Goal: Use online tool/utility: Utilize a website feature to perform a specific function

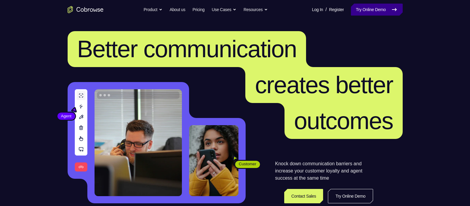
click at [359, 8] on link "Try Online Demo" at bounding box center [376, 10] width 51 height 12
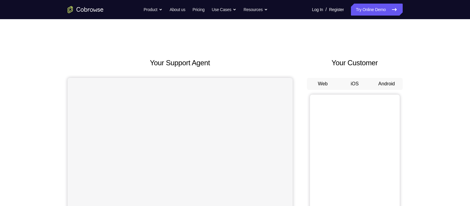
click at [383, 81] on button "Android" at bounding box center [386, 84] width 32 height 12
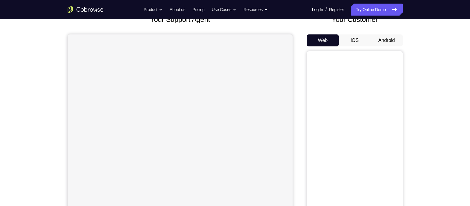
click at [391, 38] on button "Android" at bounding box center [386, 40] width 32 height 12
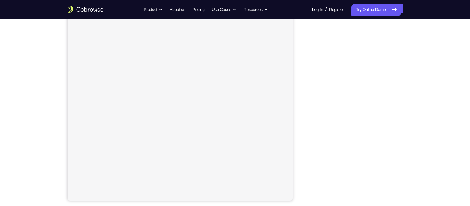
scroll to position [79, 0]
